Goal: Navigation & Orientation: Find specific page/section

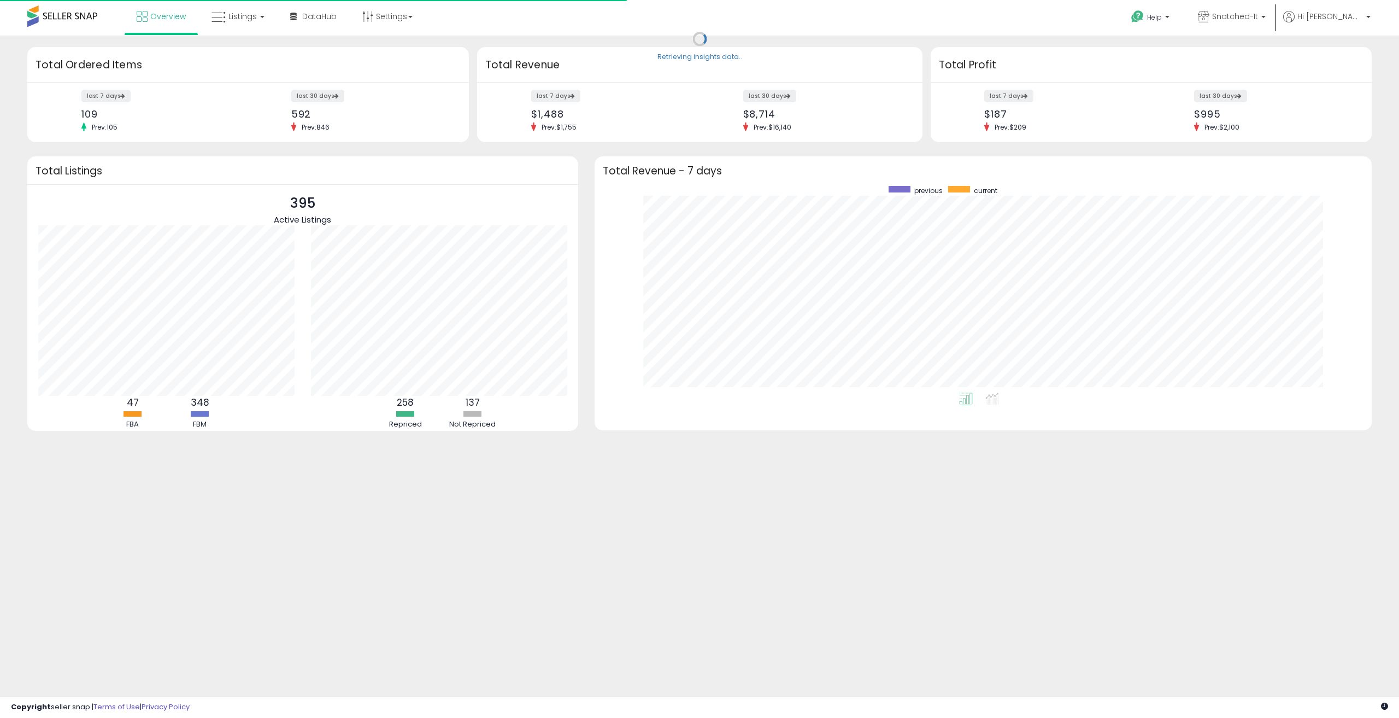
scroll to position [207, 756]
click at [247, 21] on span "Listings" at bounding box center [243, 16] width 28 height 11
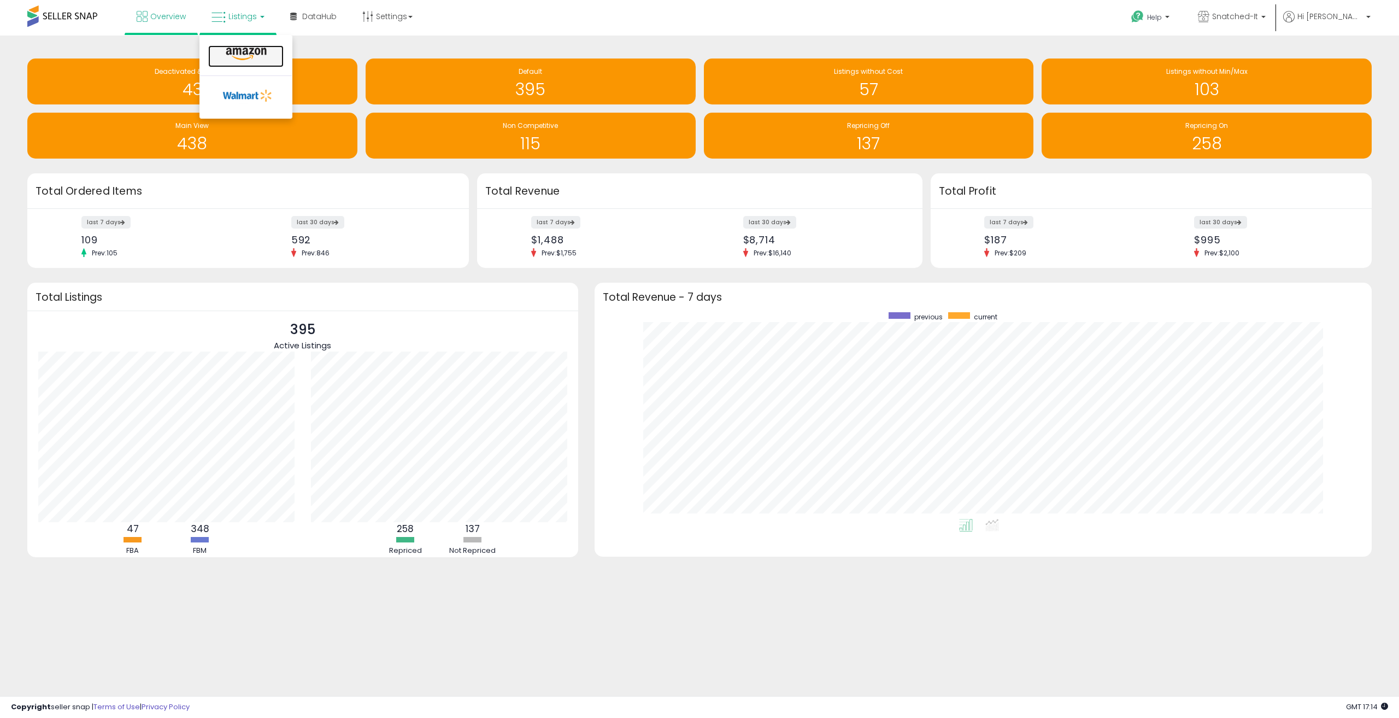
click at [252, 53] on icon at bounding box center [246, 54] width 48 height 14
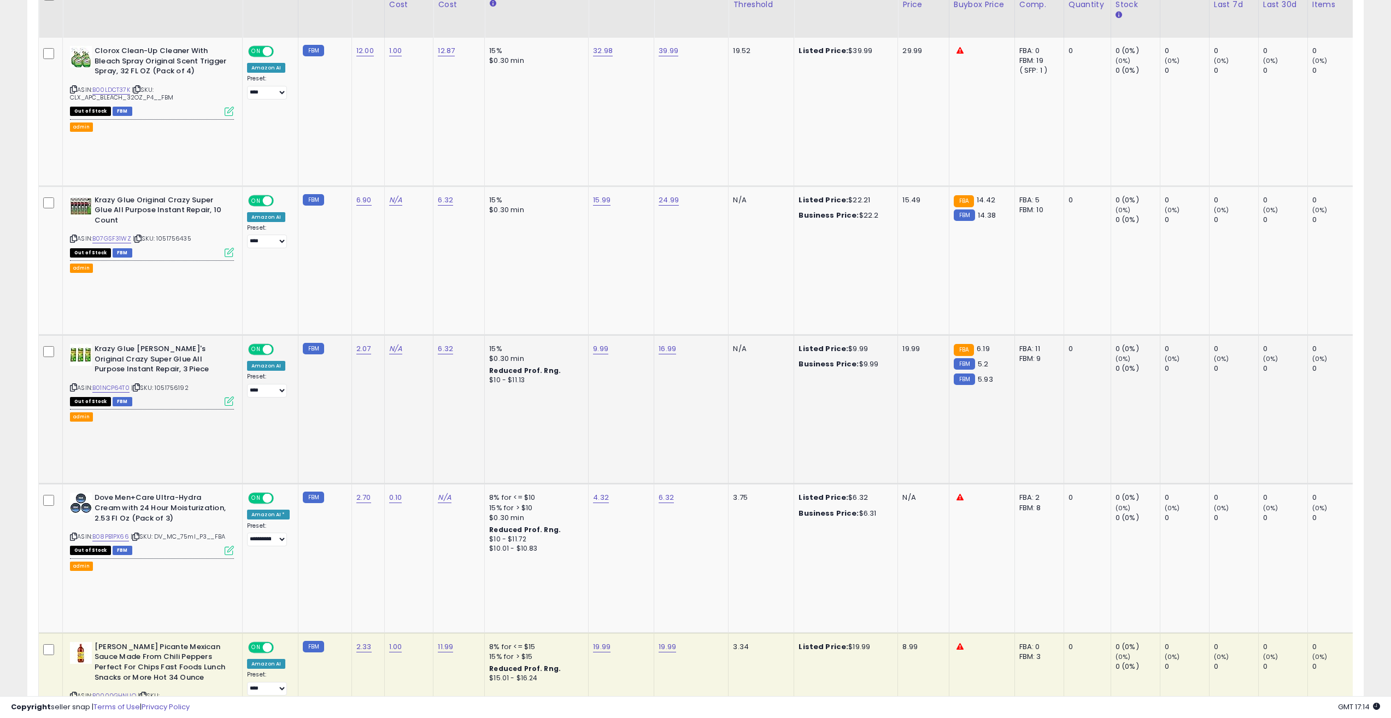
scroll to position [401, 0]
